Goal: Transaction & Acquisition: Obtain resource

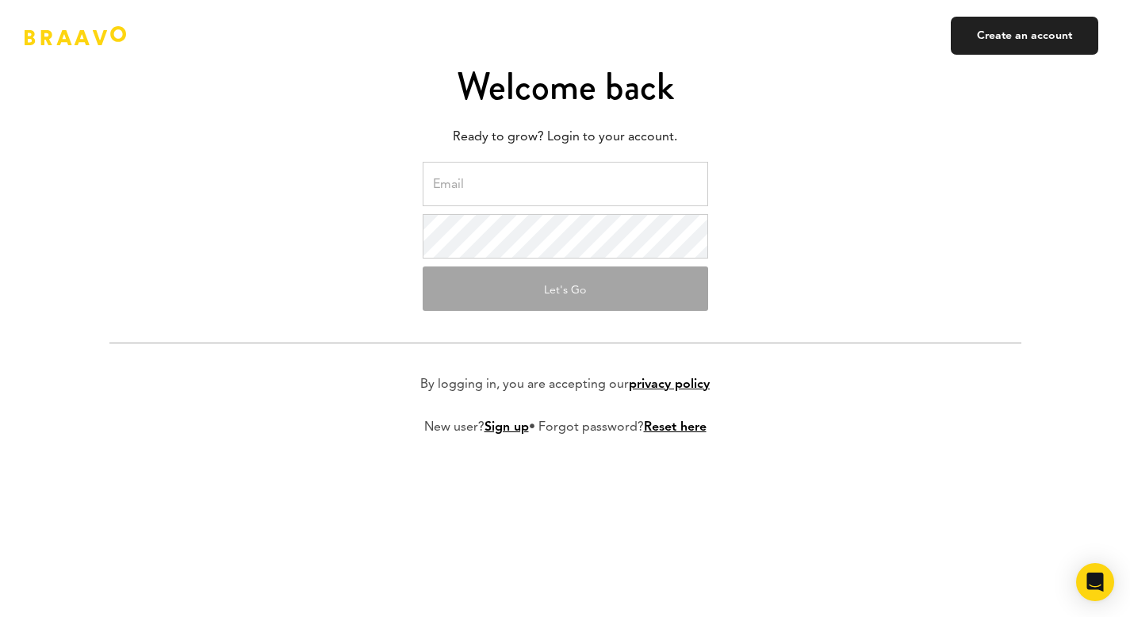
click at [560, 202] on input "email" at bounding box center [566, 184] width 286 height 44
type input "[PERSON_NAME][EMAIL_ADDRESS][DOMAIN_NAME]"
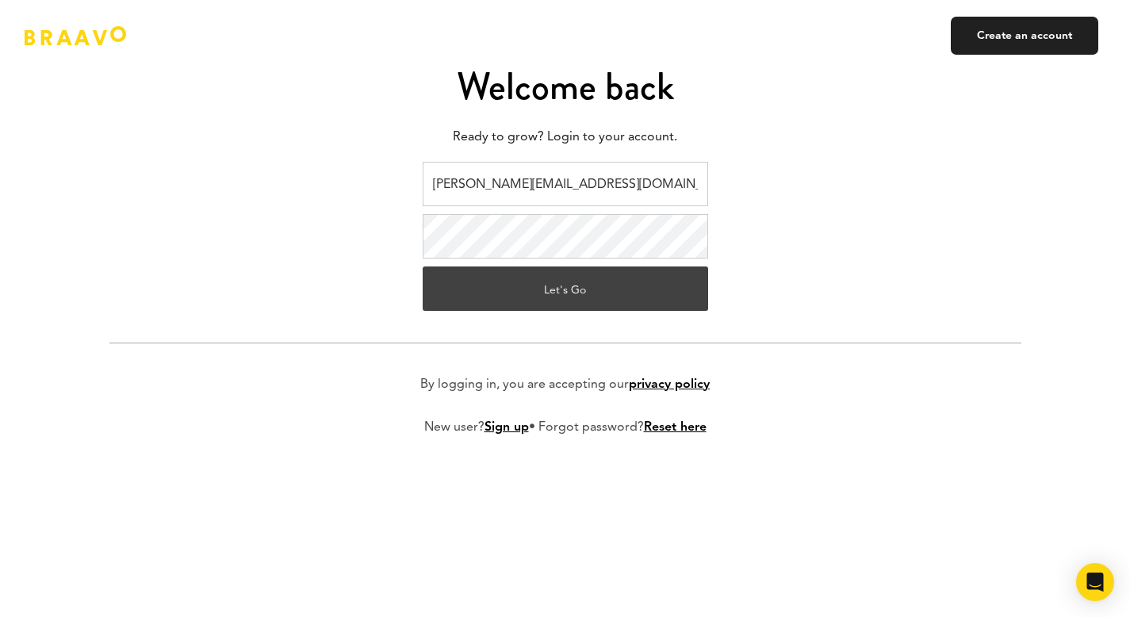
click at [578, 286] on button "Let's Go" at bounding box center [566, 288] width 286 height 44
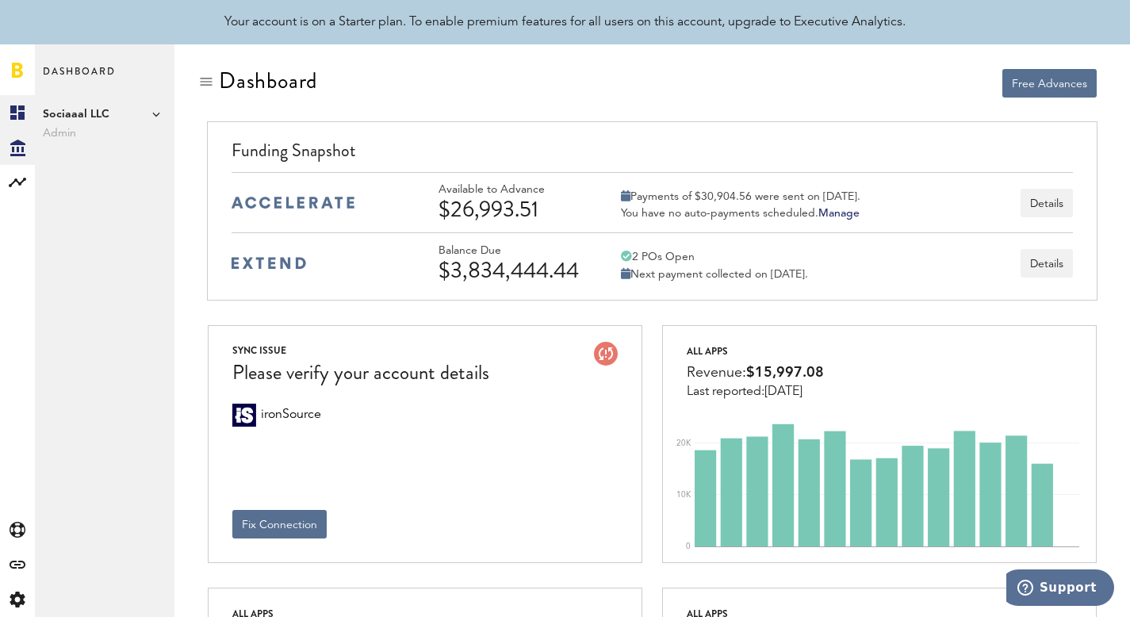
click at [24, 148] on icon "Created with Sketch." at bounding box center [17, 148] width 15 height 17
click at [114, 178] on link "Daily Advance History" at bounding box center [105, 182] width 140 height 35
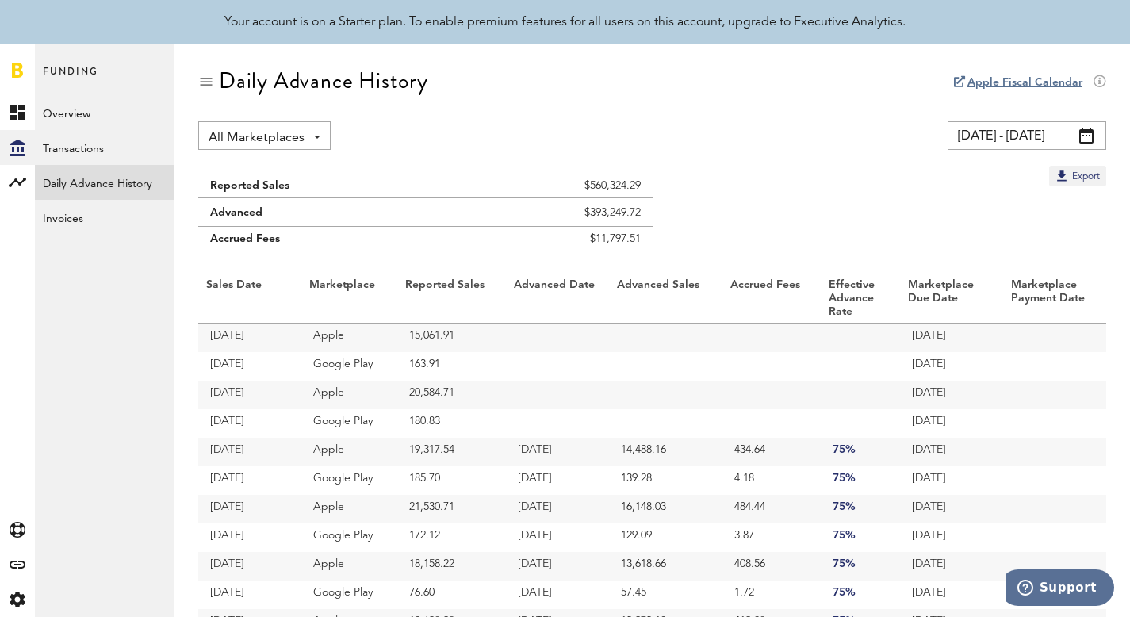
click at [1042, 135] on input "08/23/25 - 09/22/25" at bounding box center [1027, 135] width 159 height 29
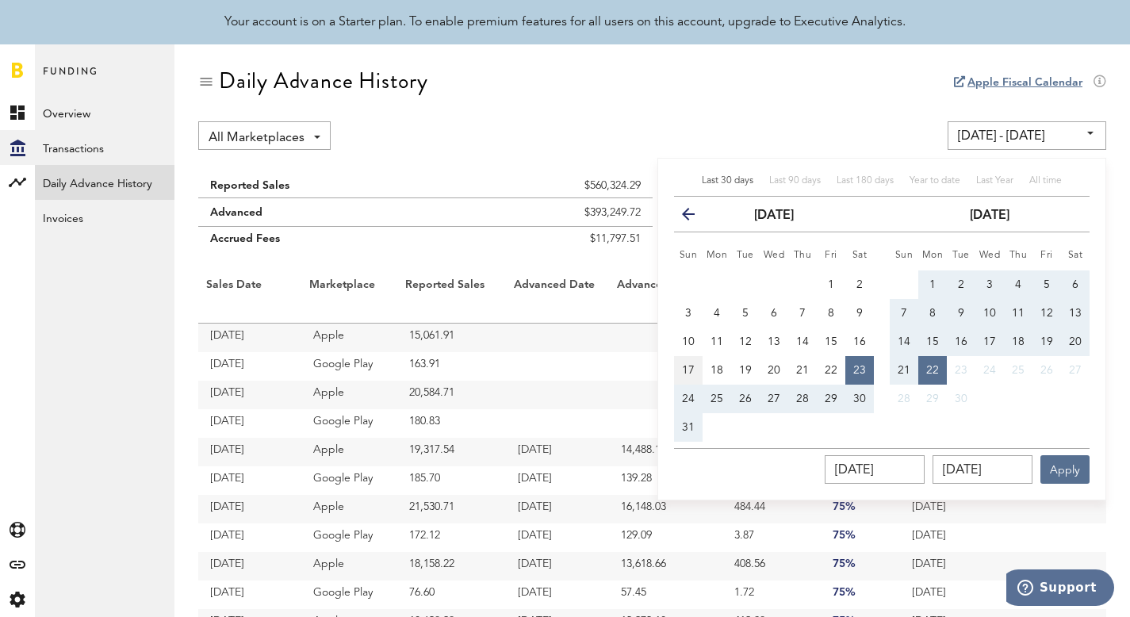
click at [679, 378] on button "17" at bounding box center [688, 370] width 29 height 29
type input "08/17/25 - 08/17/25"
type input "08/17/2025"
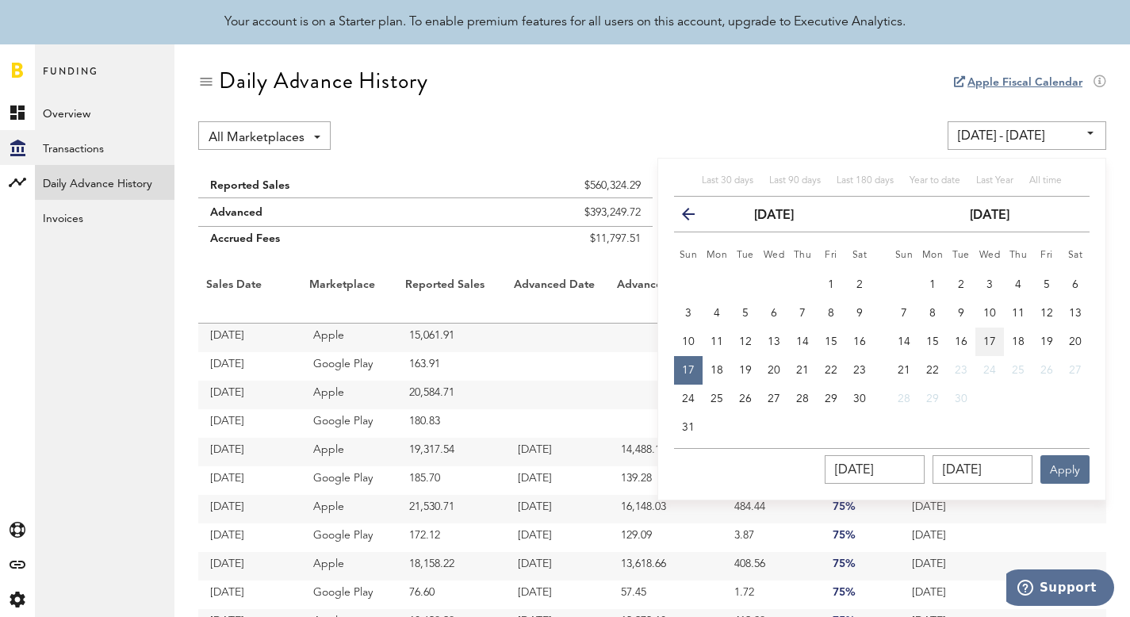
click at [984, 338] on span "17" at bounding box center [989, 341] width 13 height 11
type input "08/17/25 - 09/17/25"
type input "09/17/2025"
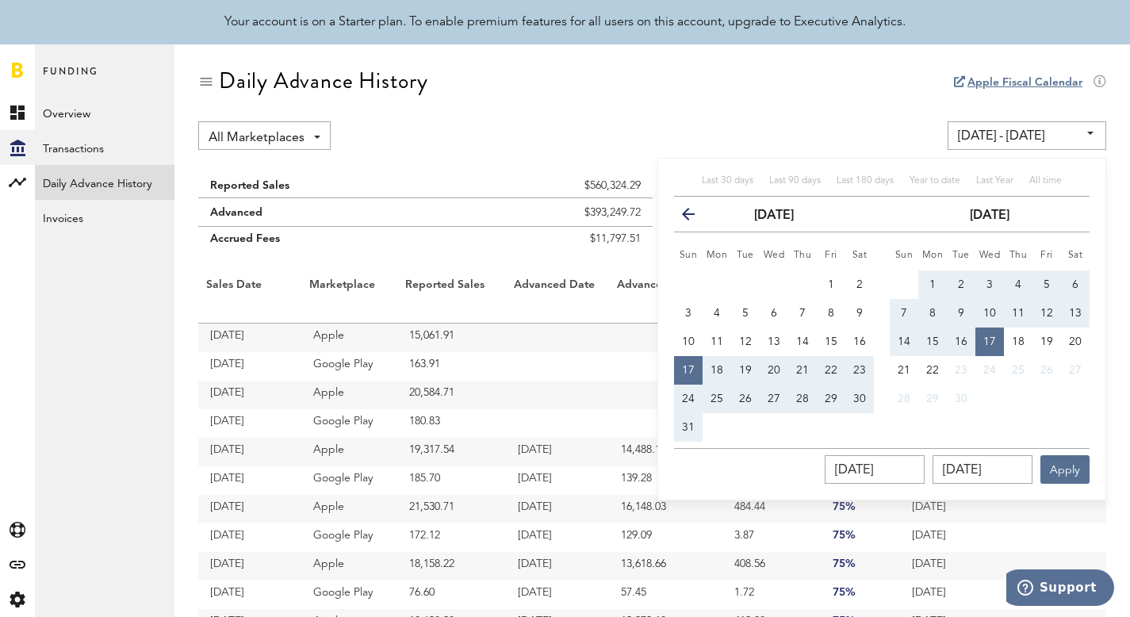
click at [984, 338] on span "17" at bounding box center [989, 341] width 13 height 11
click at [991, 347] on button "17" at bounding box center [990, 342] width 29 height 29
click at [964, 343] on span "16" at bounding box center [961, 341] width 13 height 11
type input "09/16/25 - 09/16/25"
type input "09/16/2025"
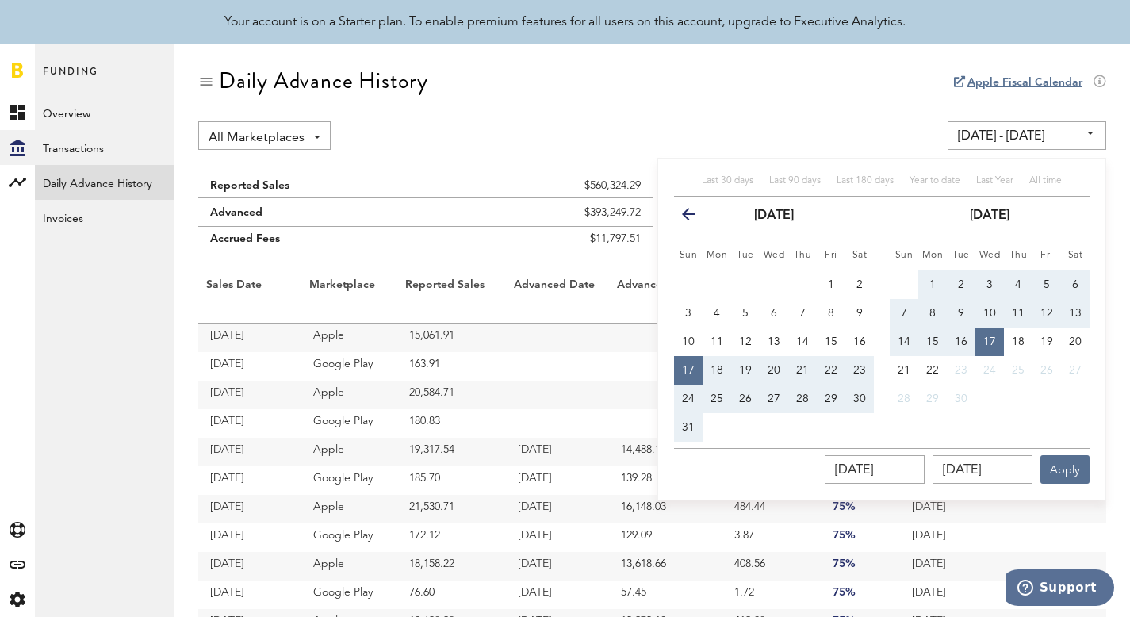
type input "09/16/2025"
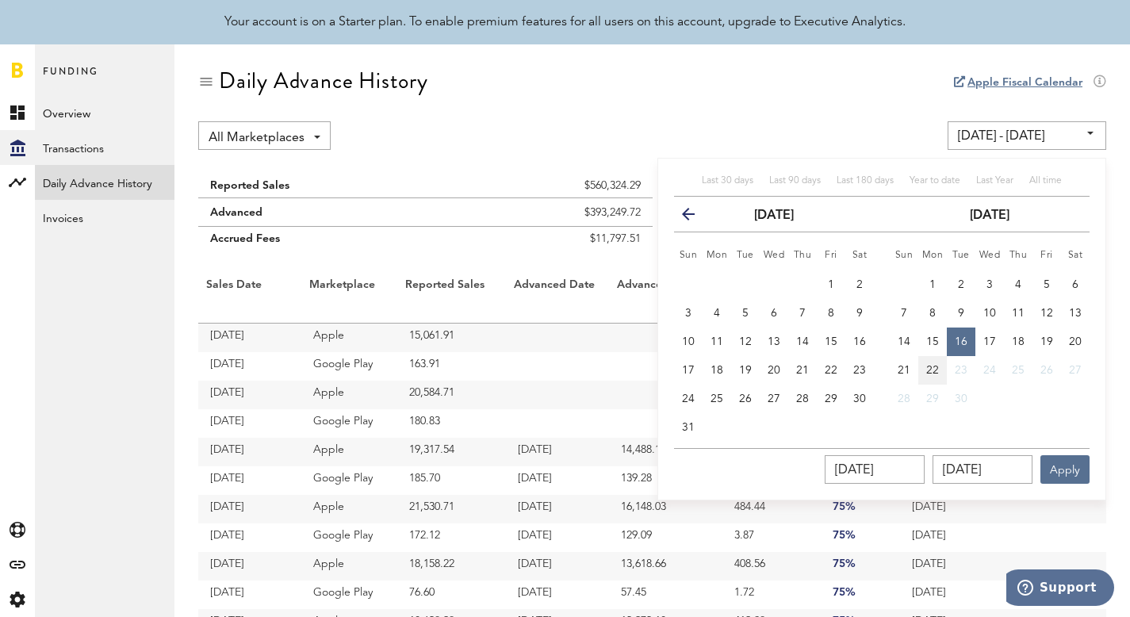
click at [933, 375] on span "22" at bounding box center [932, 370] width 13 height 11
type input "09/16/25 - 09/22/25"
type input "09/22/2025"
click at [1052, 470] on button "Apply" at bounding box center [1065, 469] width 49 height 29
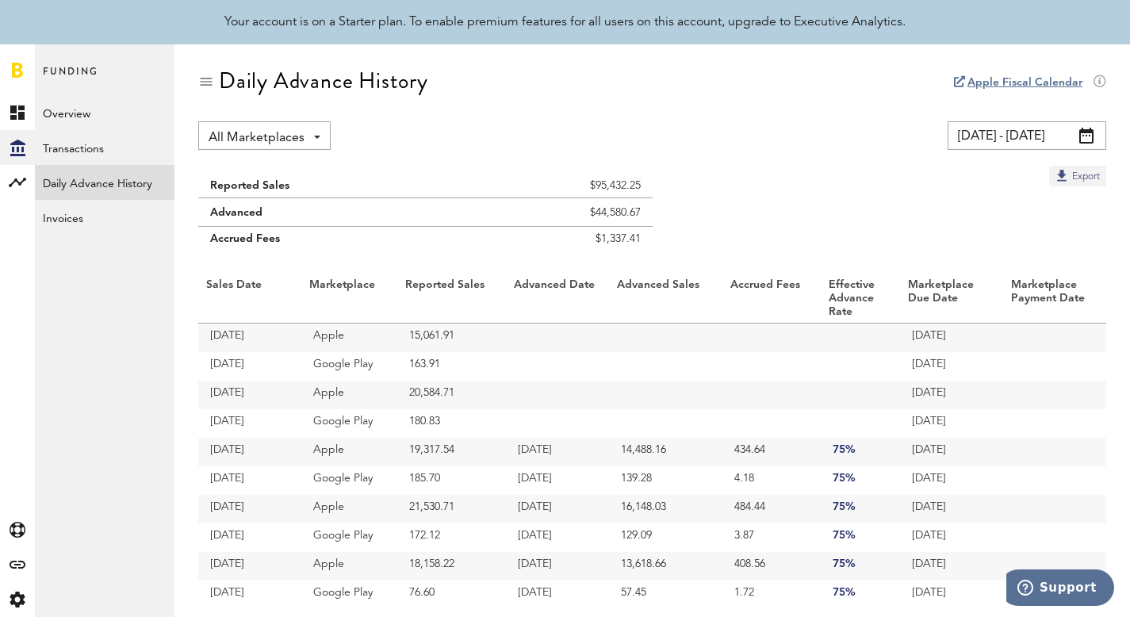
click at [1079, 169] on button "Export" at bounding box center [1077, 176] width 57 height 21
click at [1057, 139] on input "09/16/25 - 09/22/25" at bounding box center [1027, 135] width 159 height 29
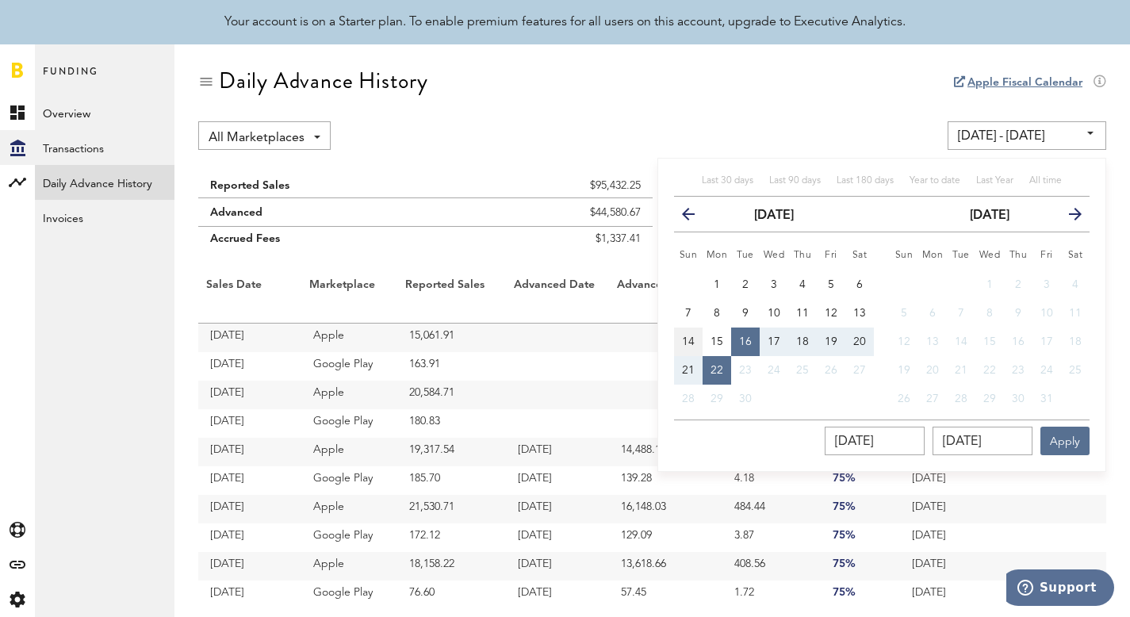
click at [688, 341] on span "14" at bounding box center [688, 341] width 13 height 11
type input "09/14/25 - 09/14/25"
type input "09/14/2025"
click at [719, 356] on button "22" at bounding box center [717, 370] width 29 height 29
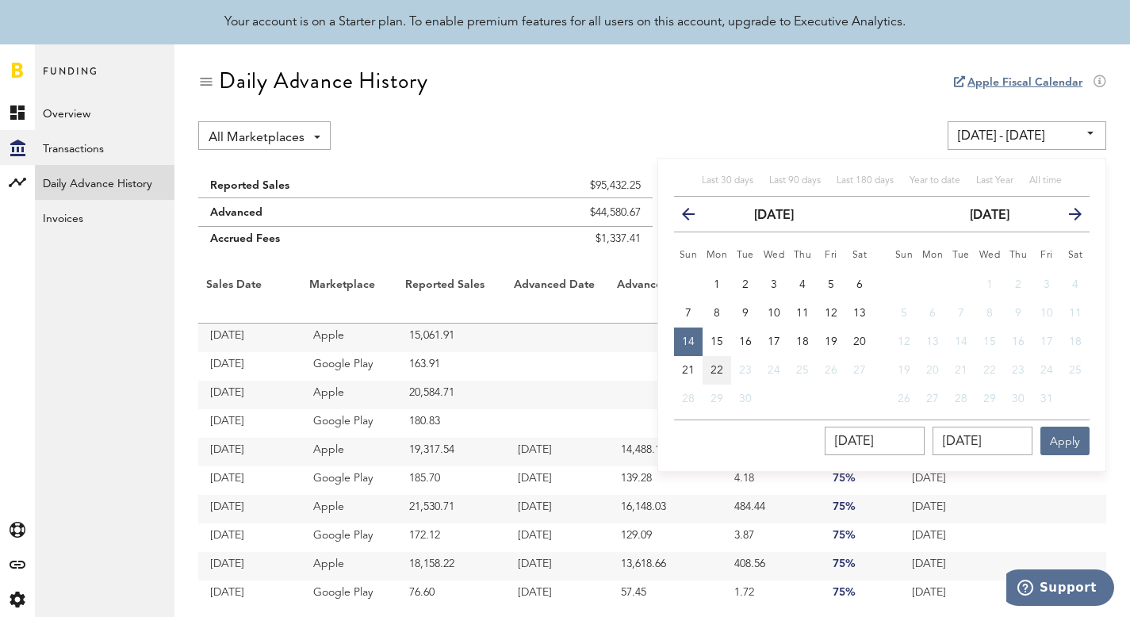
type input "09/14/25 - 09/22/25"
type input "09/22/2025"
click at [1059, 443] on button "Apply" at bounding box center [1065, 441] width 49 height 29
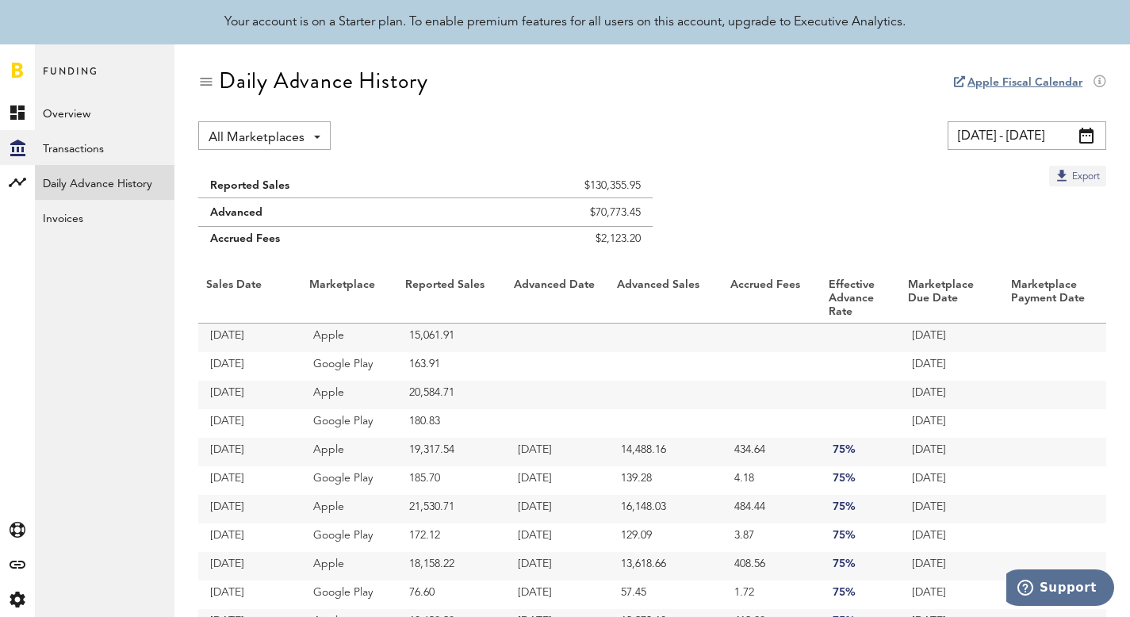
click at [1075, 174] on button "Export" at bounding box center [1077, 176] width 57 height 21
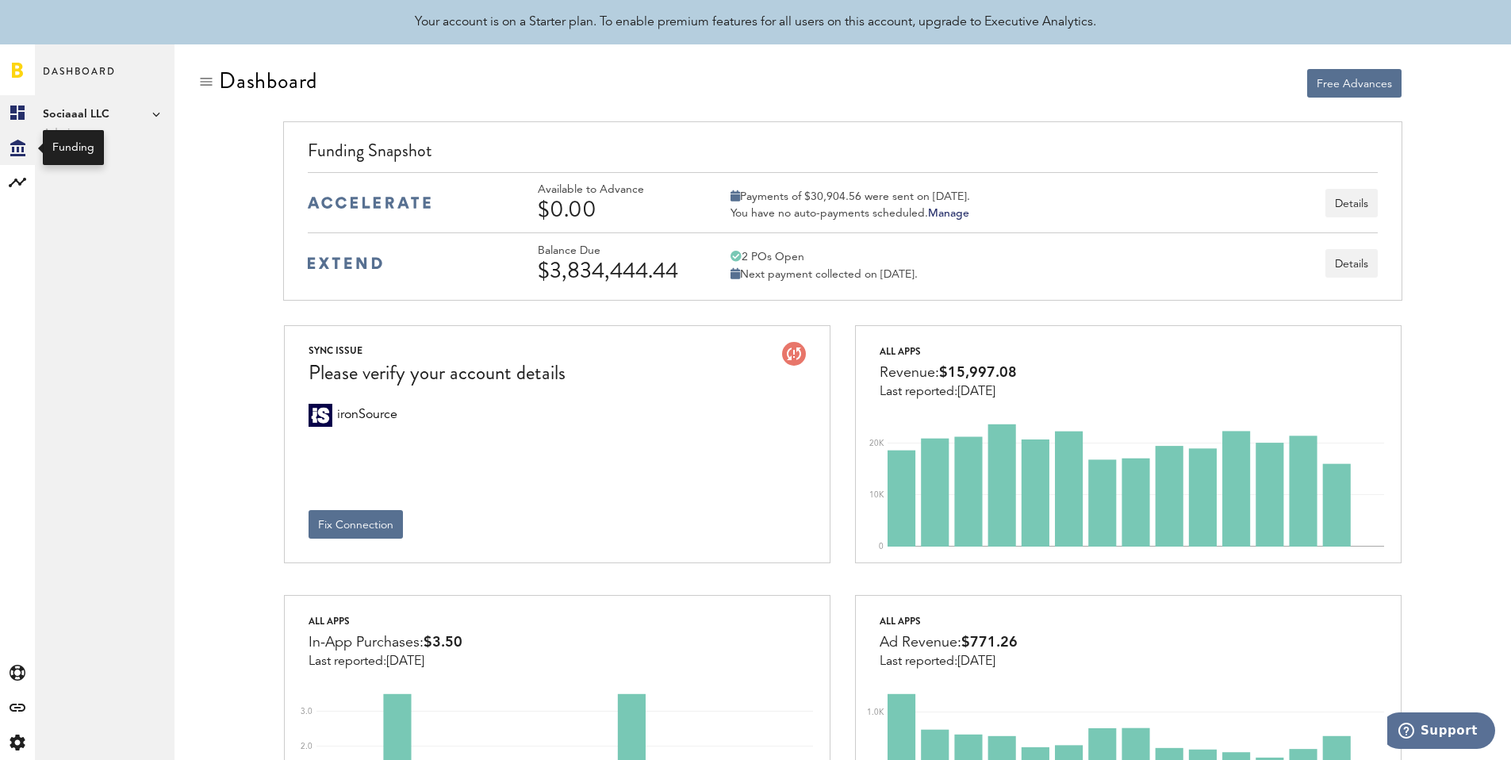
click at [18, 147] on icon at bounding box center [17, 148] width 15 height 17
click at [139, 182] on link "Daily Advance History" at bounding box center [105, 182] width 140 height 35
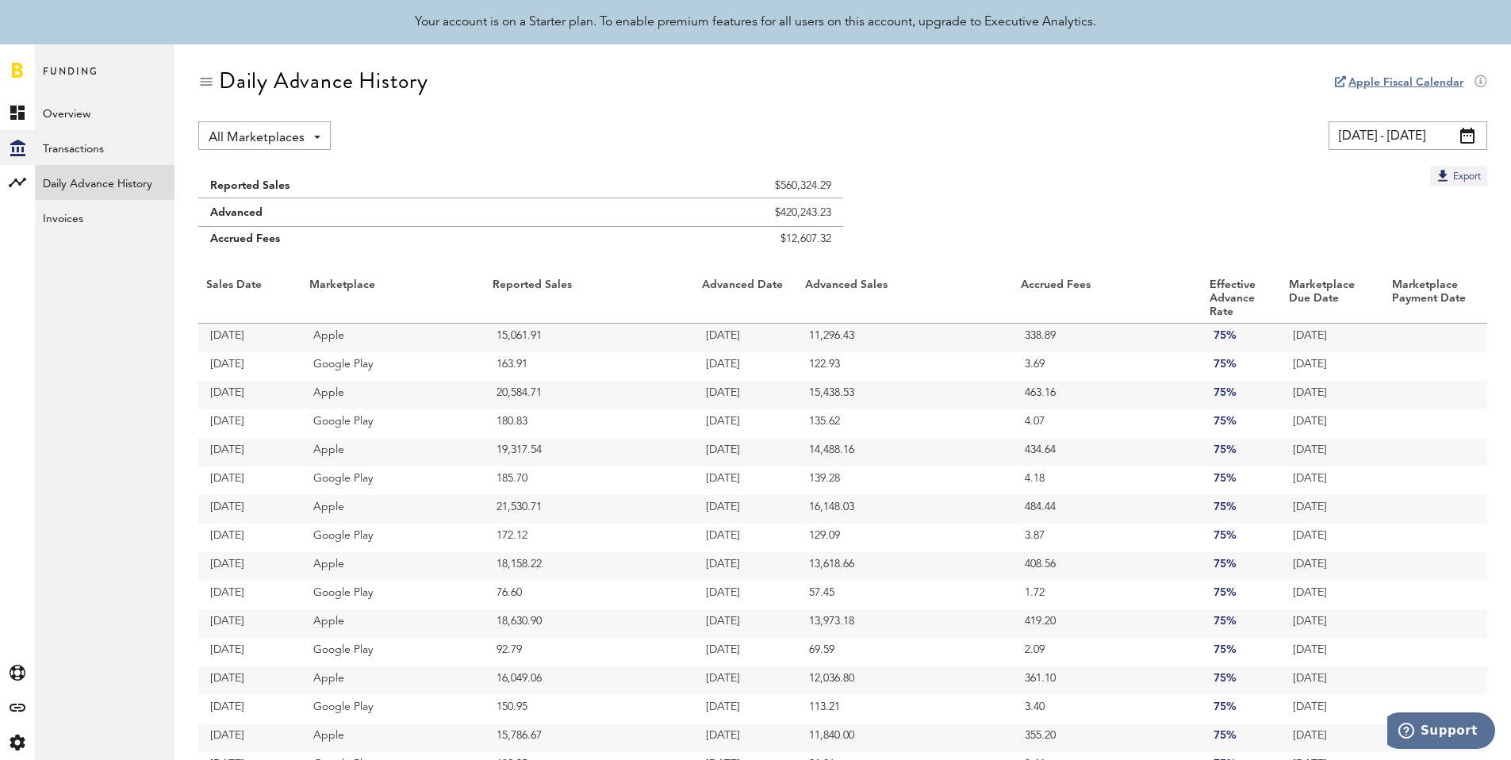
click at [1417, 139] on input "08/23/25 - 09/22/25" at bounding box center [1407, 135] width 159 height 29
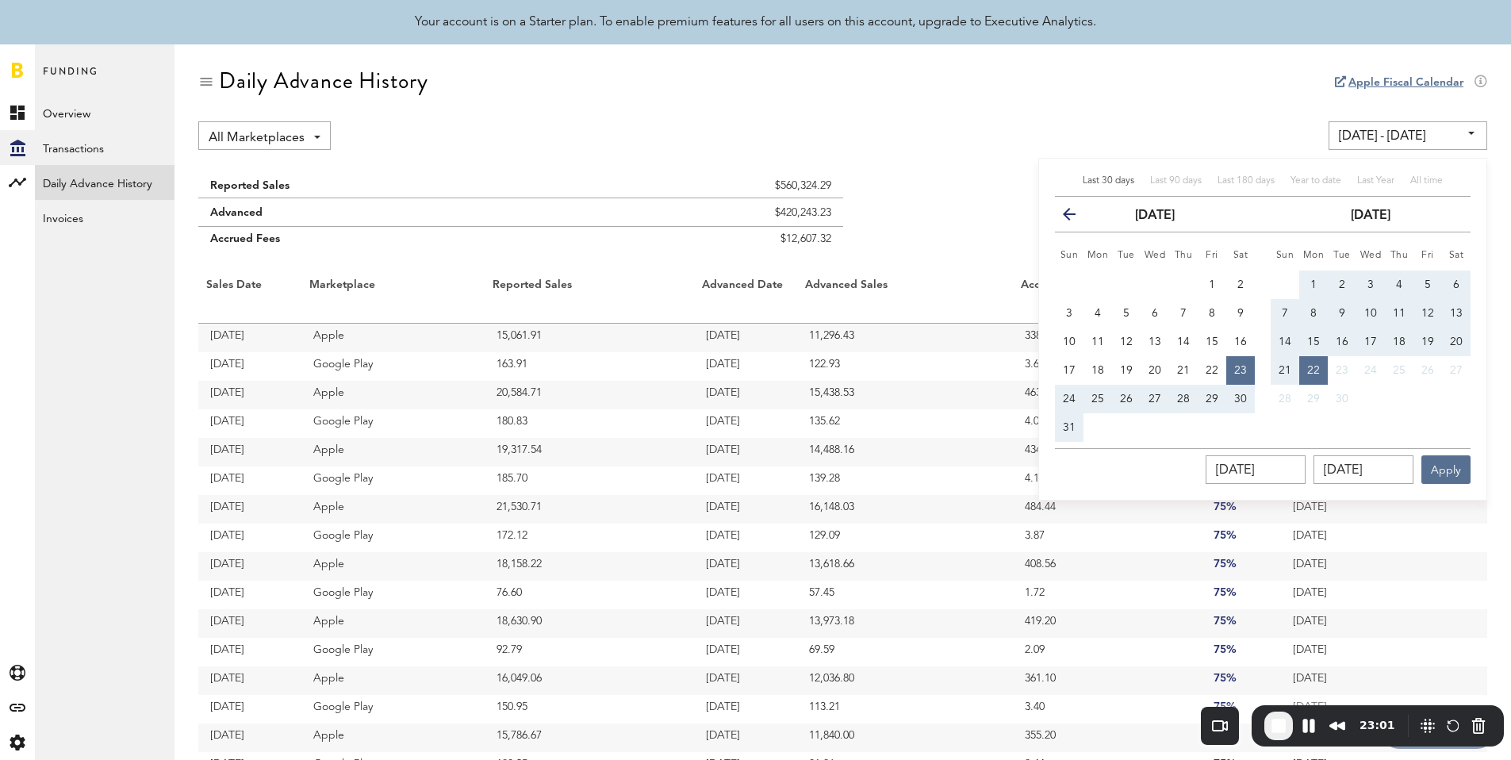
click at [1288, 340] on span "14" at bounding box center [1284, 341] width 13 height 11
type input "09/14/25 - 09/14/25"
type input "09/14/2025"
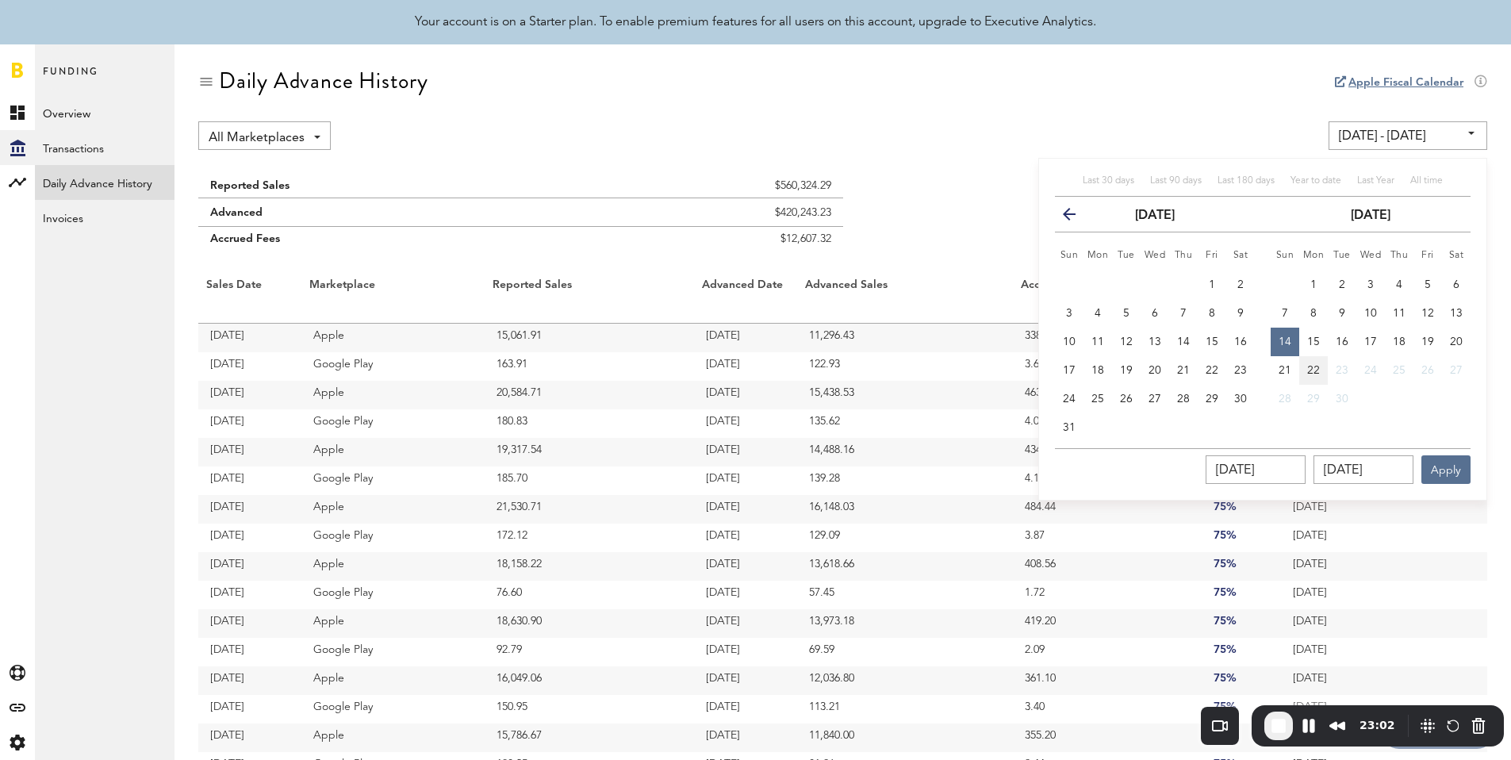
click at [1317, 366] on span "22" at bounding box center [1313, 370] width 13 height 11
type input "09/14/25 - 09/22/25"
type input "09/22/2025"
click at [1286, 344] on span "14" at bounding box center [1284, 341] width 13 height 11
type input "09/14/25 - 09/14/25"
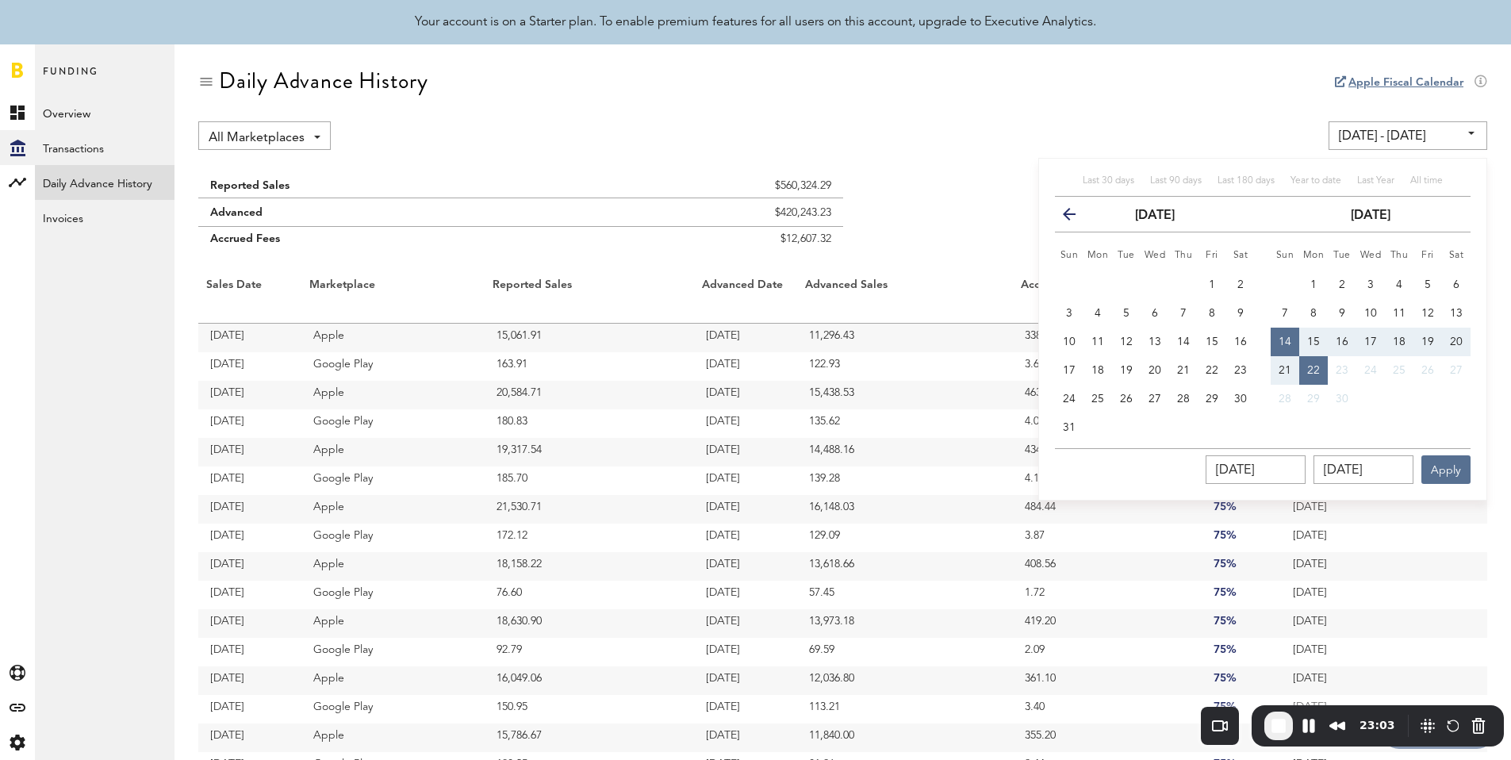
type input "09/14/2025"
click at [1286, 362] on button "21" at bounding box center [1285, 370] width 29 height 29
type input "09/14/25 - 09/21/25"
type input "09/21/2025"
click at [1278, 341] on button "14" at bounding box center [1285, 342] width 29 height 29
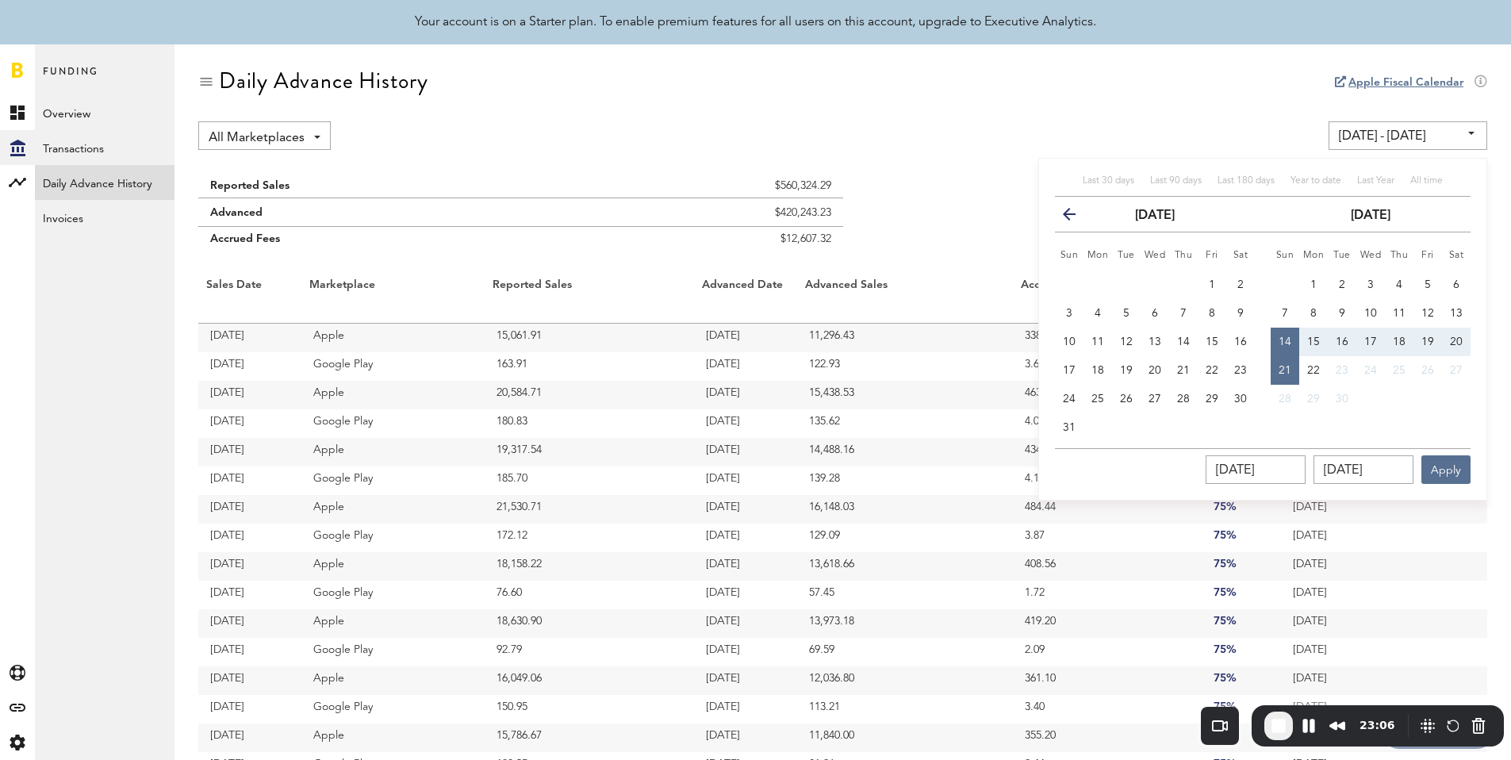
type input "09/14/25 - 09/14/25"
type input "09/14/2025"
click at [1305, 366] on button "22" at bounding box center [1313, 370] width 29 height 29
type input "09/14/25 - 09/22/25"
type input "09/22/2025"
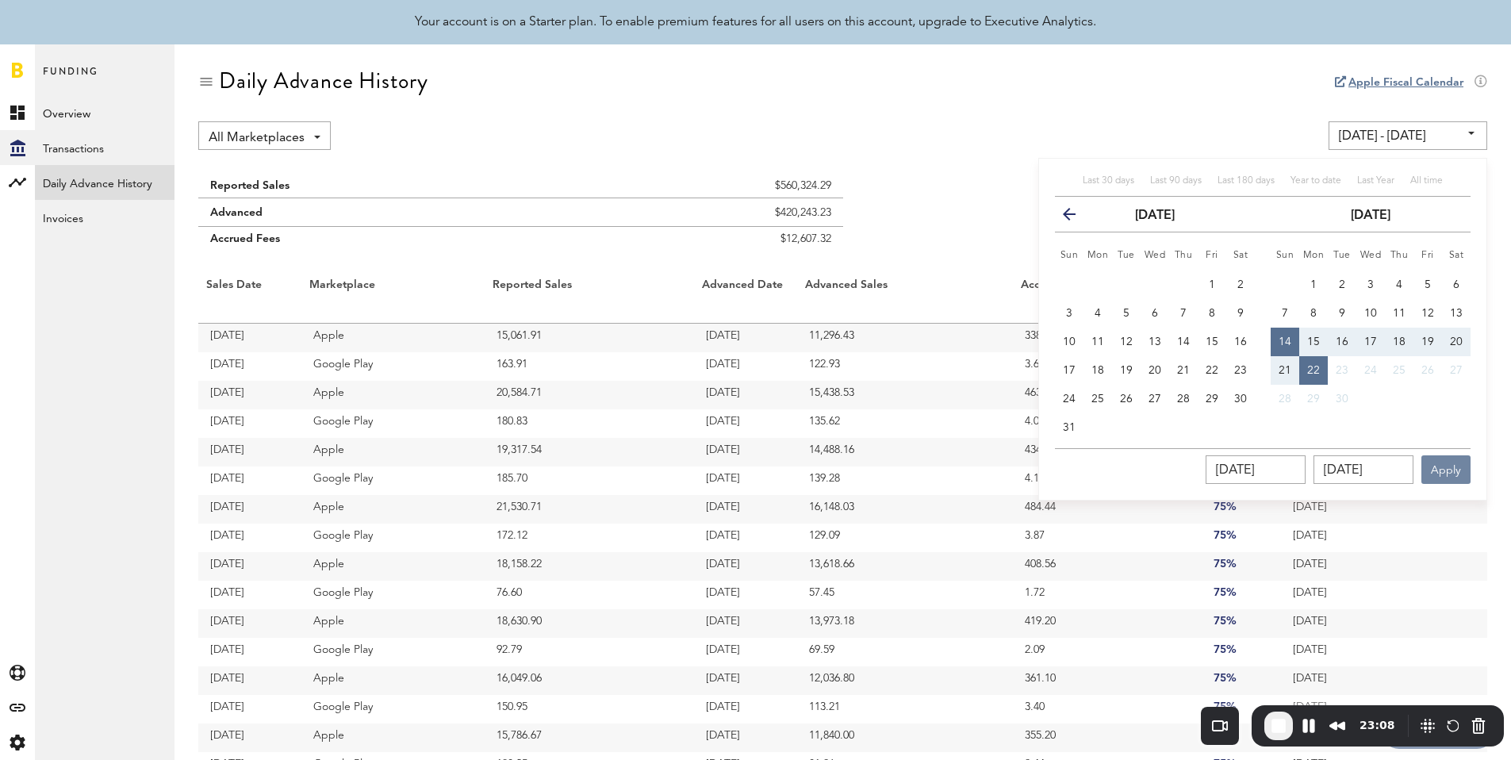
click at [1453, 468] on button "Apply" at bounding box center [1445, 469] width 49 height 29
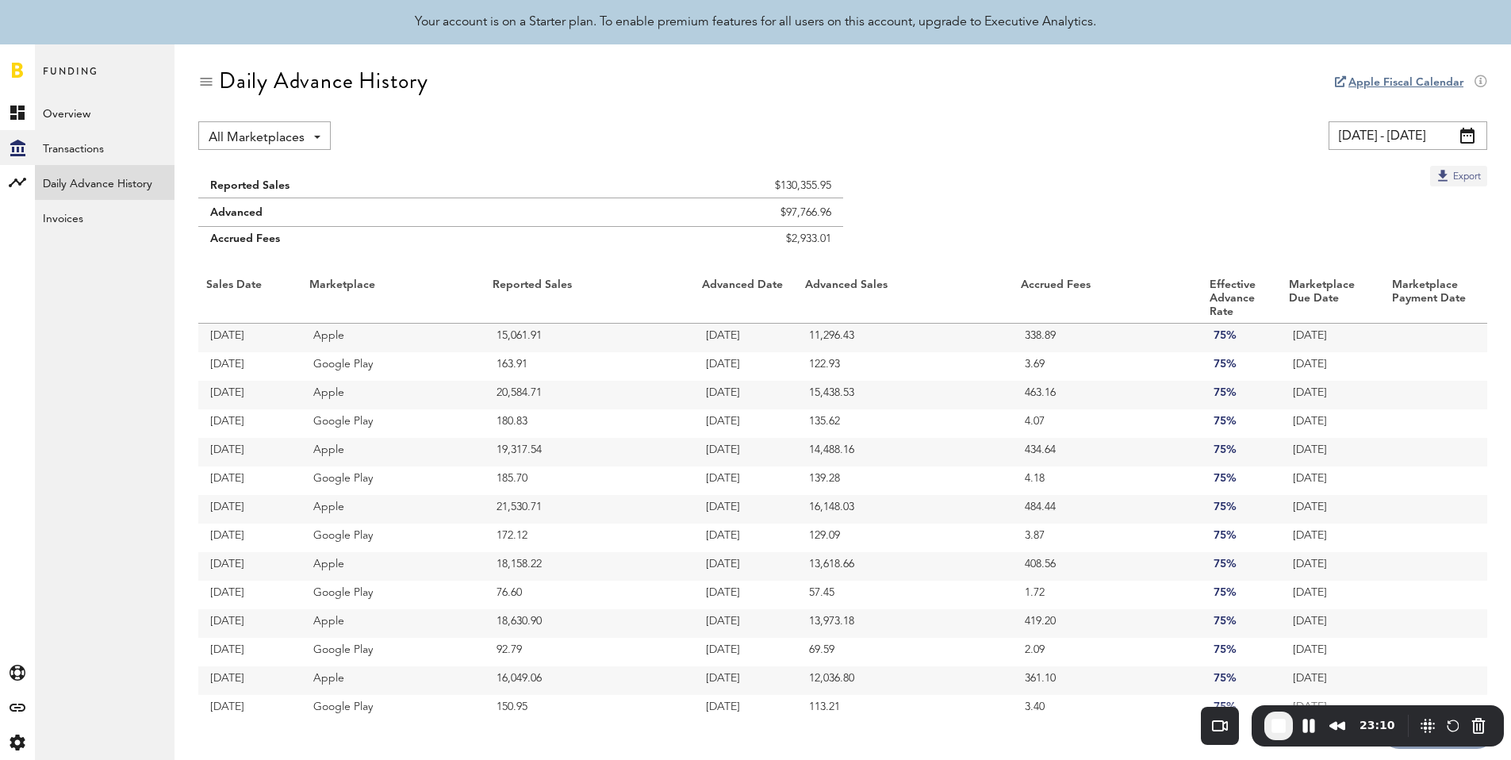
click at [1462, 171] on button "Export" at bounding box center [1458, 176] width 57 height 21
